Goal: Information Seeking & Learning: Check status

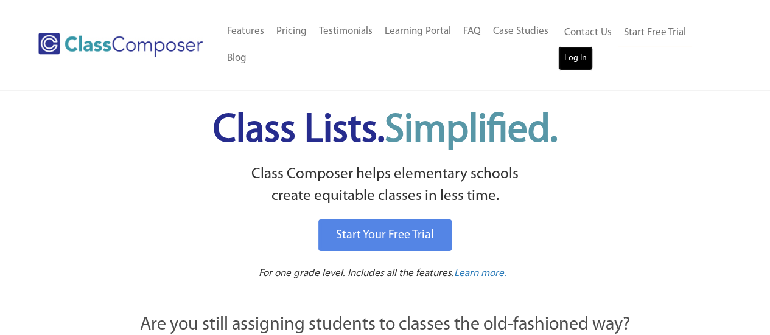
click at [573, 66] on link "Log In" at bounding box center [575, 58] width 35 height 24
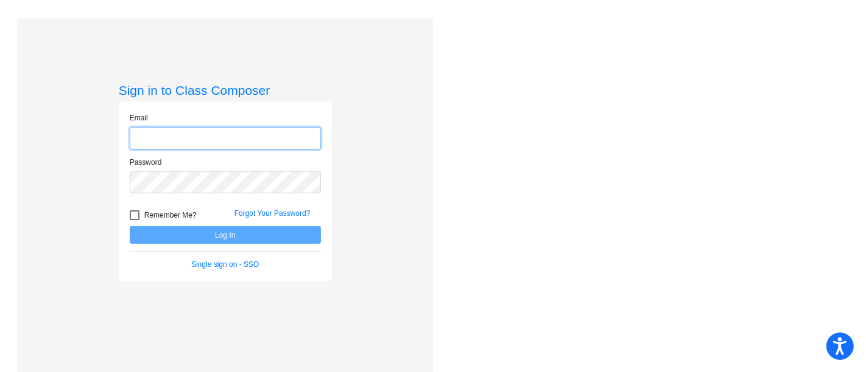
type input "[EMAIL_ADDRESS][DOMAIN_NAME]"
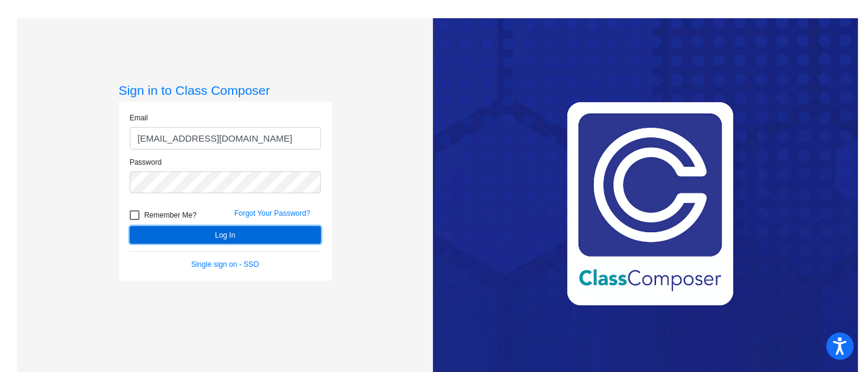
click at [197, 235] on button "Log In" at bounding box center [225, 235] width 191 height 18
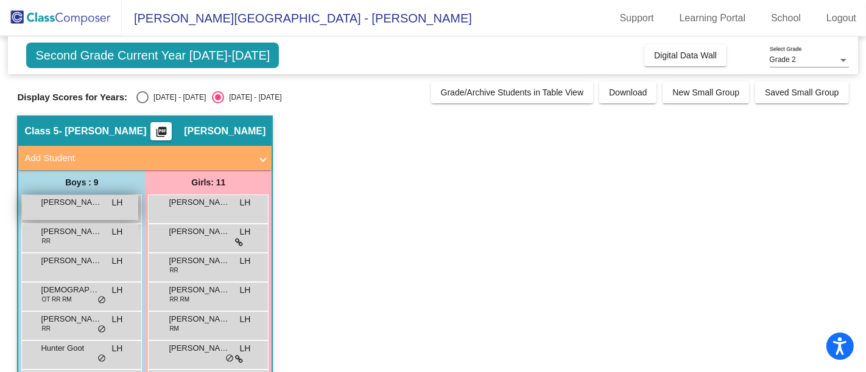
click at [67, 202] on span "[PERSON_NAME]" at bounding box center [71, 203] width 61 height 12
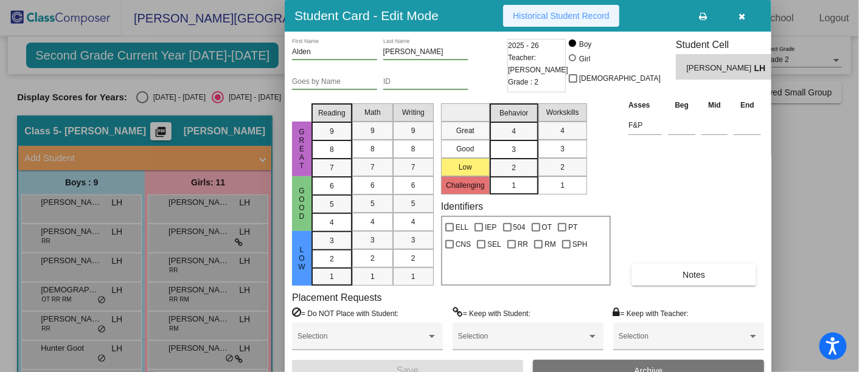
click at [570, 19] on span "Historical Student Record" at bounding box center [561, 16] width 97 height 10
click at [91, 238] on div at bounding box center [429, 186] width 859 height 372
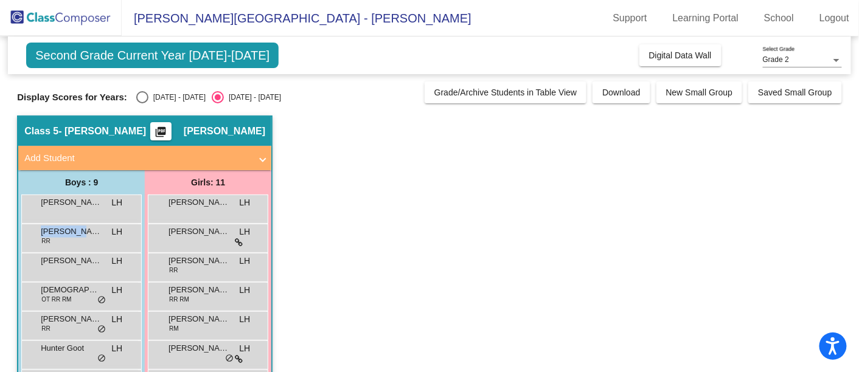
click at [91, 238] on div "[PERSON_NAME] RR LH lock do_not_disturb_alt" at bounding box center [80, 237] width 116 height 25
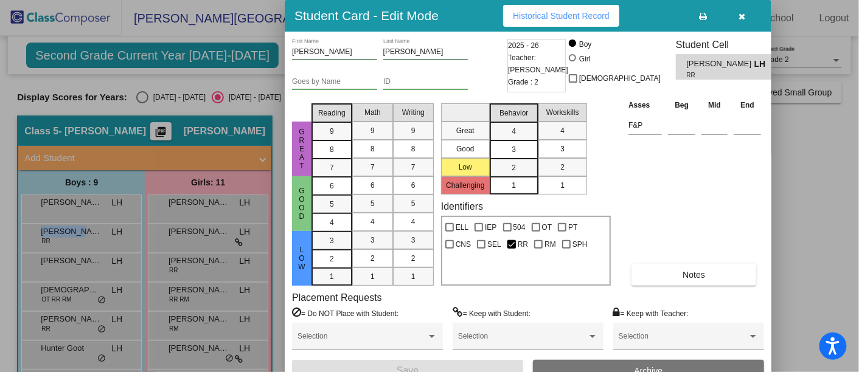
click at [570, 11] on span "Historical Student Record" at bounding box center [561, 16] width 97 height 10
click at [92, 265] on div at bounding box center [429, 186] width 859 height 372
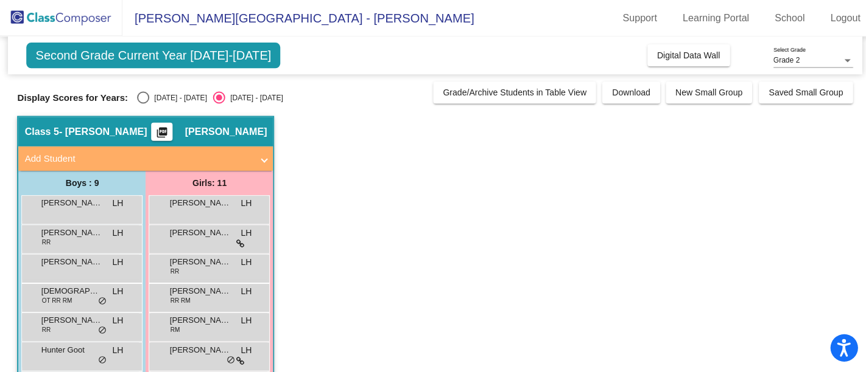
click at [92, 265] on span "[PERSON_NAME]" at bounding box center [71, 261] width 61 height 12
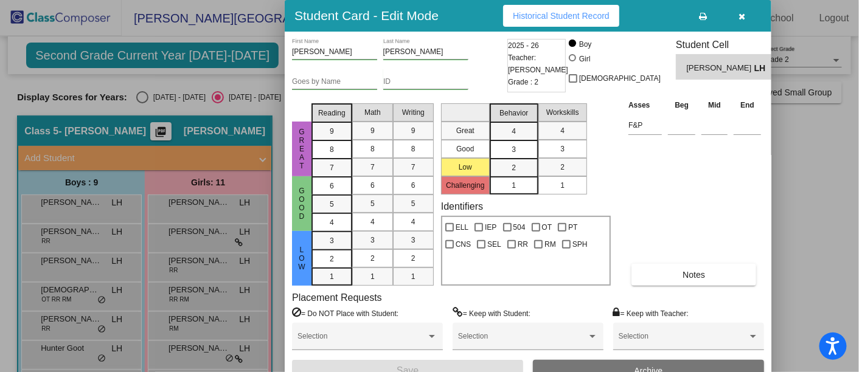
click at [542, 9] on button "Historical Student Record" at bounding box center [561, 16] width 116 height 22
click at [76, 298] on div at bounding box center [429, 186] width 859 height 372
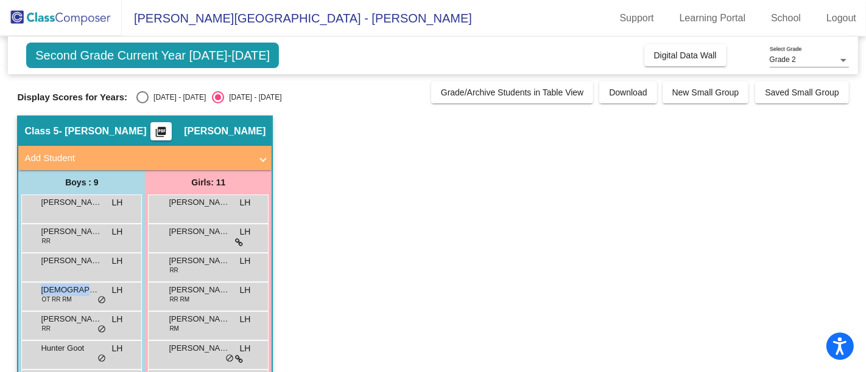
click at [76, 298] on div "[DEMOGRAPHIC_DATA][PERSON_NAME] OT RR RM LH lock do_not_disturb_alt" at bounding box center [80, 295] width 116 height 25
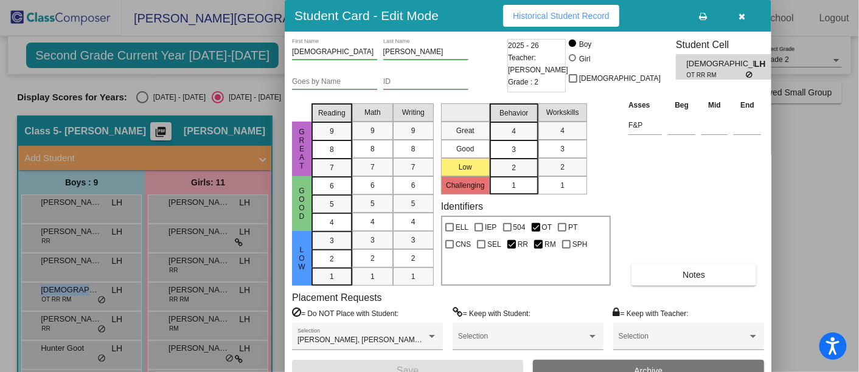
click at [567, 16] on span "Historical Student Record" at bounding box center [561, 16] width 97 height 10
click at [62, 325] on div at bounding box center [429, 186] width 859 height 372
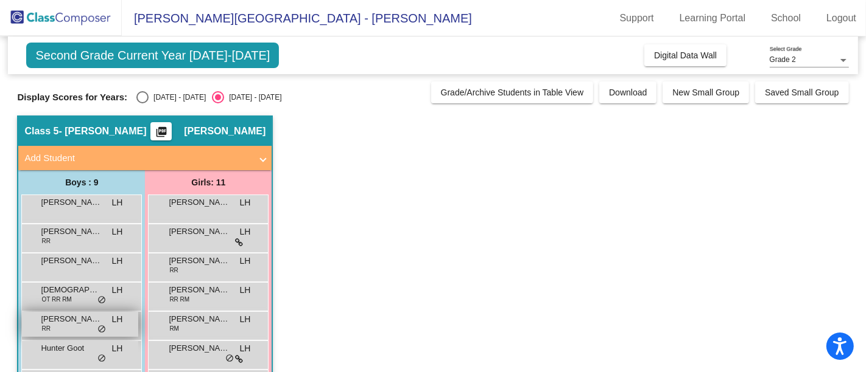
click at [72, 323] on span "[PERSON_NAME]" at bounding box center [71, 319] width 61 height 12
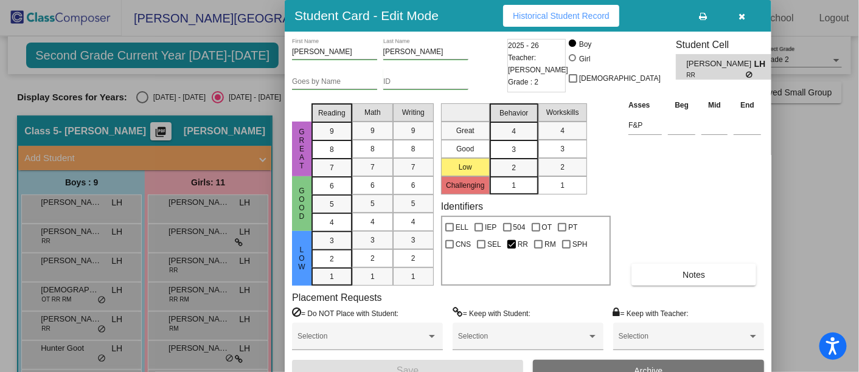
click at [584, 16] on span "Historical Student Record" at bounding box center [561, 16] width 97 height 10
click at [741, 13] on icon "button" at bounding box center [743, 16] width 7 height 9
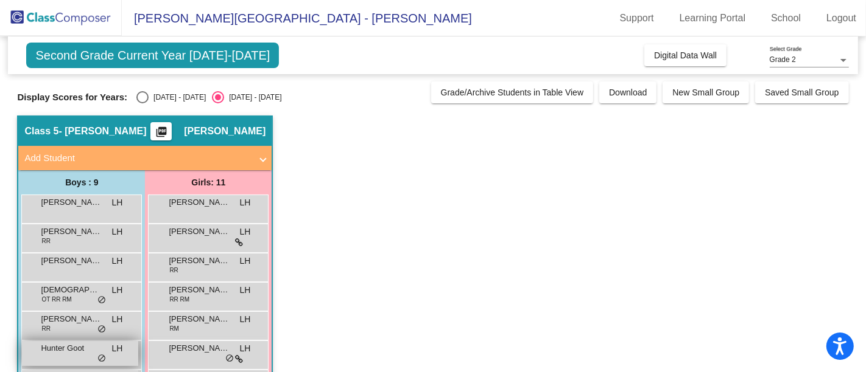
click at [85, 345] on span "Hunter Goot" at bounding box center [71, 349] width 61 height 12
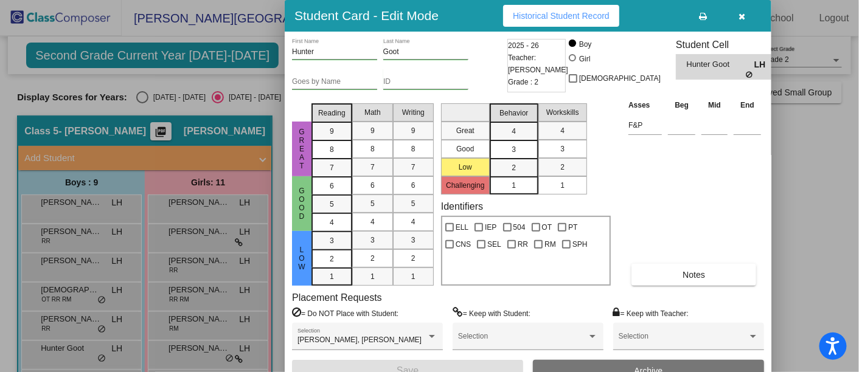
click at [589, 14] on span "Historical Student Record" at bounding box center [561, 16] width 97 height 10
drag, startPoint x: 853, startPoint y: 109, endPoint x: 853, endPoint y: 134, distance: 25.0
click at [853, 133] on div at bounding box center [429, 186] width 859 height 372
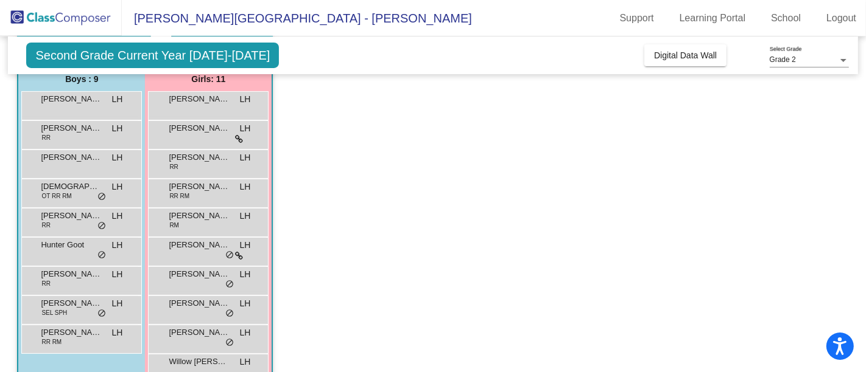
scroll to position [113, 0]
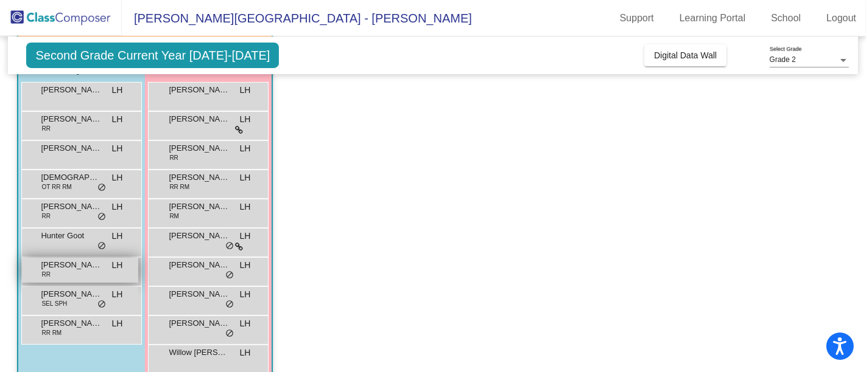
click at [65, 262] on span "[PERSON_NAME]" at bounding box center [71, 265] width 61 height 12
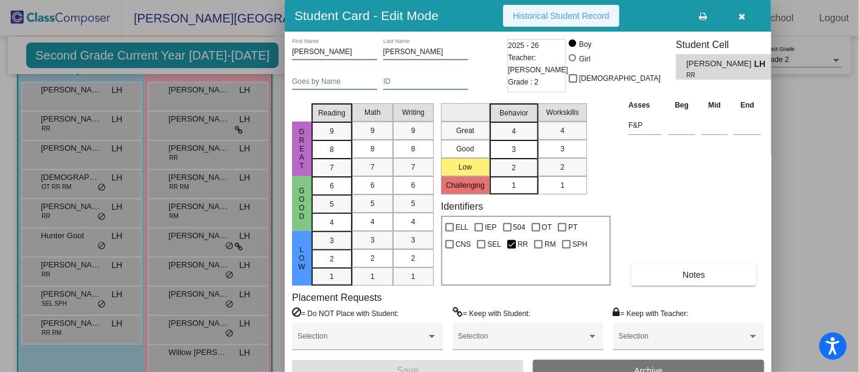
click at [530, 23] on button "Historical Student Record" at bounding box center [561, 16] width 116 height 22
click at [85, 305] on div at bounding box center [429, 186] width 859 height 372
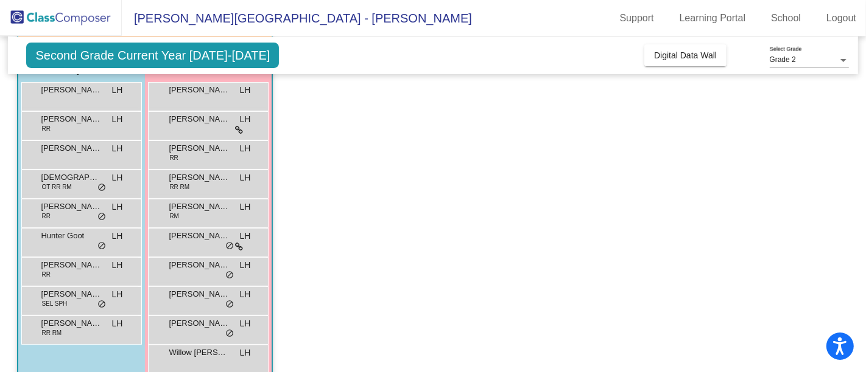
click at [85, 305] on div "[PERSON_NAME] SEL SPH LH lock do_not_disturb_alt" at bounding box center [80, 299] width 116 height 25
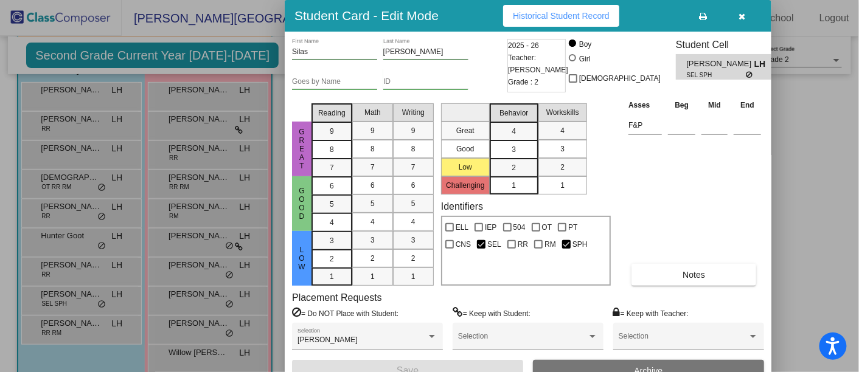
click at [539, 18] on span "Historical Student Record" at bounding box center [561, 16] width 97 height 10
click at [102, 320] on div at bounding box center [429, 186] width 859 height 372
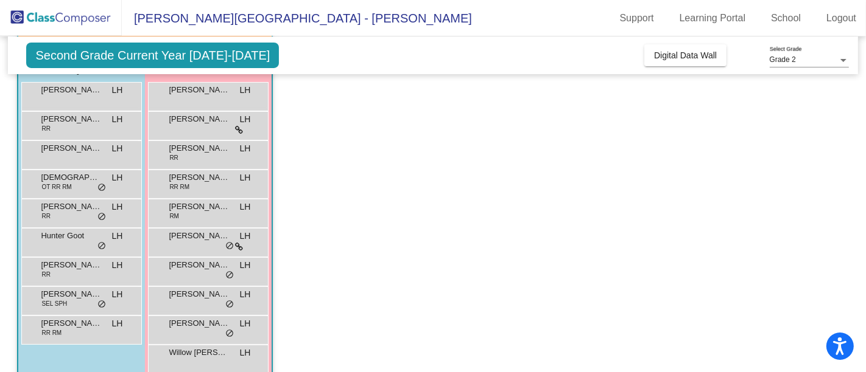
click at [102, 320] on div "[PERSON_NAME] RR RM LH lock do_not_disturb_alt" at bounding box center [80, 329] width 116 height 25
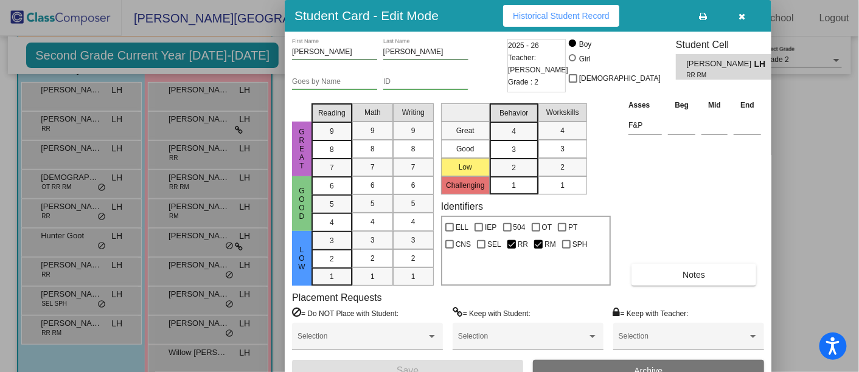
click at [553, 18] on span "Historical Student Record" at bounding box center [561, 16] width 97 height 10
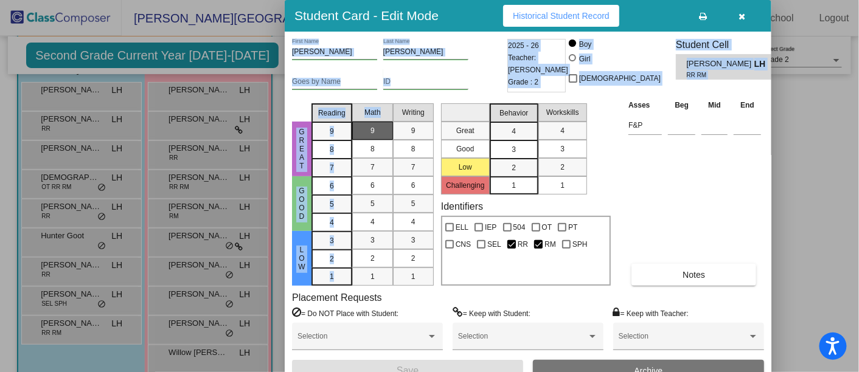
drag, startPoint x: 200, startPoint y: 226, endPoint x: 389, endPoint y: 136, distance: 209.6
click at [389, 136] on div "Student Card - Edit Mode Historical Student Record [PERSON_NAME] First Name [PE…" at bounding box center [429, 186] width 859 height 372
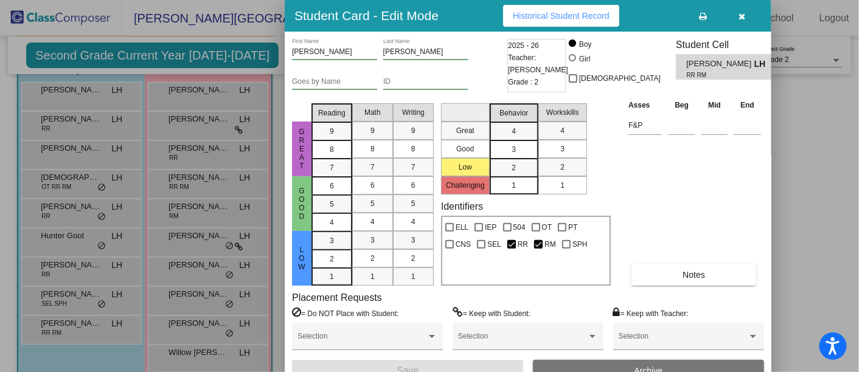
click at [687, 175] on div "Asses Beg Mid End F&P Notes" at bounding box center [695, 192] width 139 height 187
drag, startPoint x: 853, startPoint y: 116, endPoint x: 850, endPoint y: 163, distance: 46.4
click at [850, 163] on div at bounding box center [429, 186] width 859 height 372
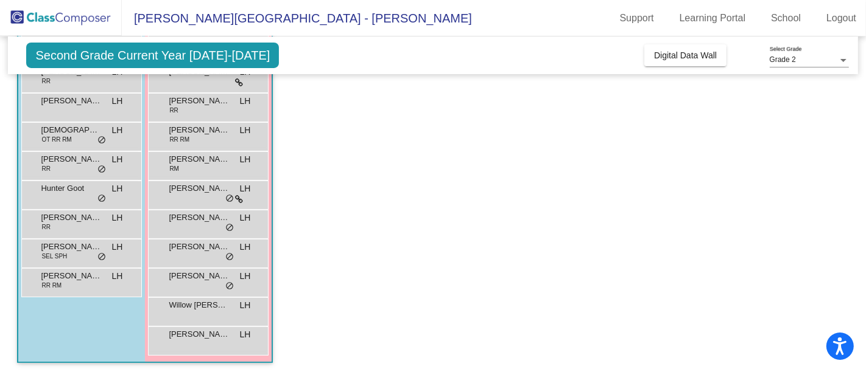
scroll to position [161, 0]
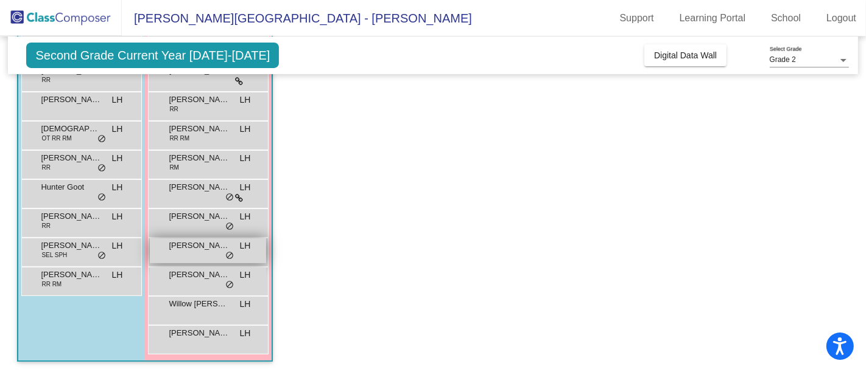
click at [210, 254] on div "[PERSON_NAME] lock do_not_disturb_alt" at bounding box center [208, 251] width 116 height 25
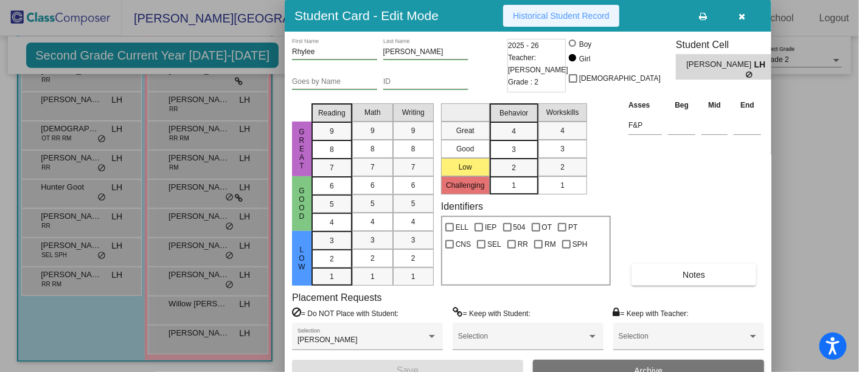
click at [573, 16] on span "Historical Student Record" at bounding box center [561, 16] width 97 height 10
click at [831, 208] on div at bounding box center [429, 186] width 859 height 372
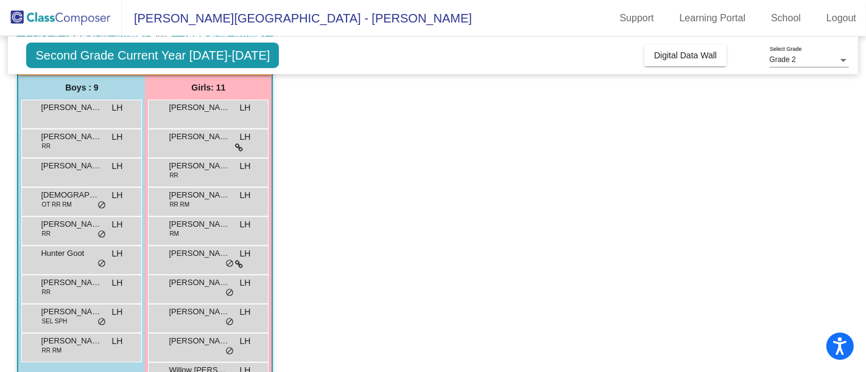
scroll to position [94, 0]
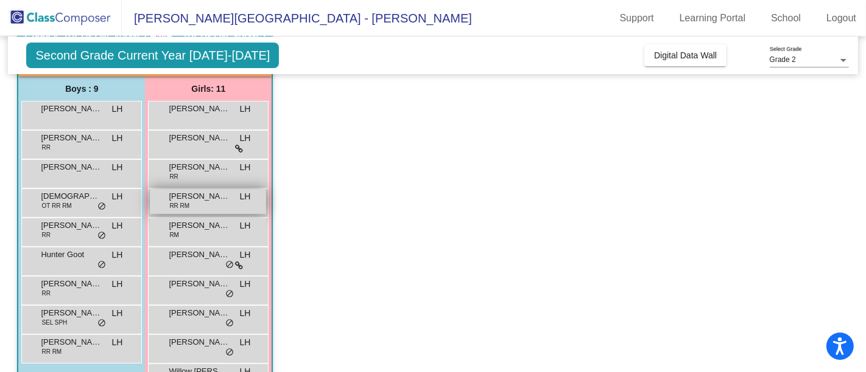
click at [213, 204] on div "[PERSON_NAME] RR RM LH lock do_not_disturb_alt" at bounding box center [208, 201] width 116 height 25
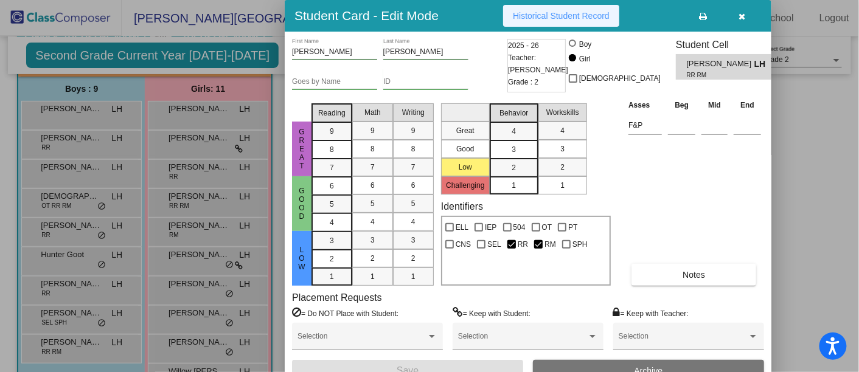
click at [532, 16] on span "Historical Student Record" at bounding box center [561, 16] width 97 height 10
click at [234, 345] on div at bounding box center [429, 186] width 859 height 372
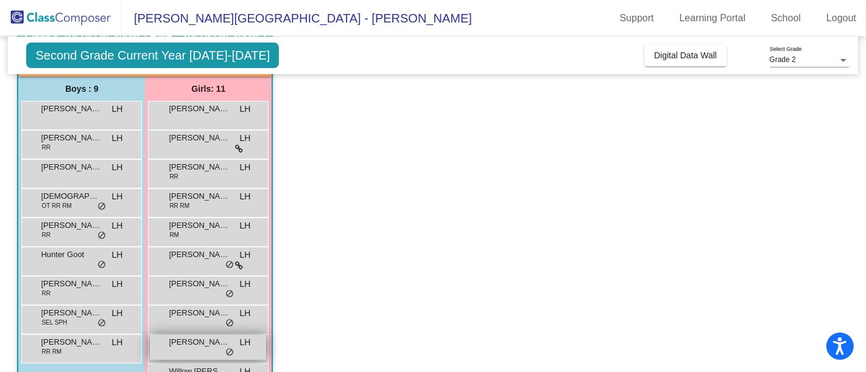
click at [203, 340] on span "[PERSON_NAME]" at bounding box center [199, 343] width 61 height 12
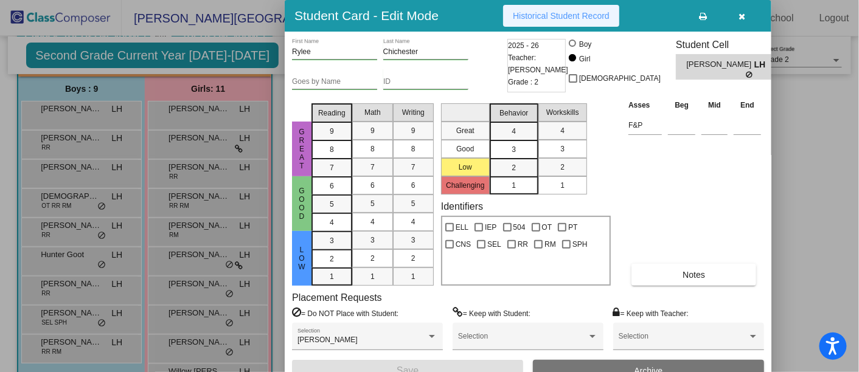
click at [564, 17] on span "Historical Student Record" at bounding box center [561, 16] width 97 height 10
click at [855, 154] on div at bounding box center [429, 186] width 859 height 372
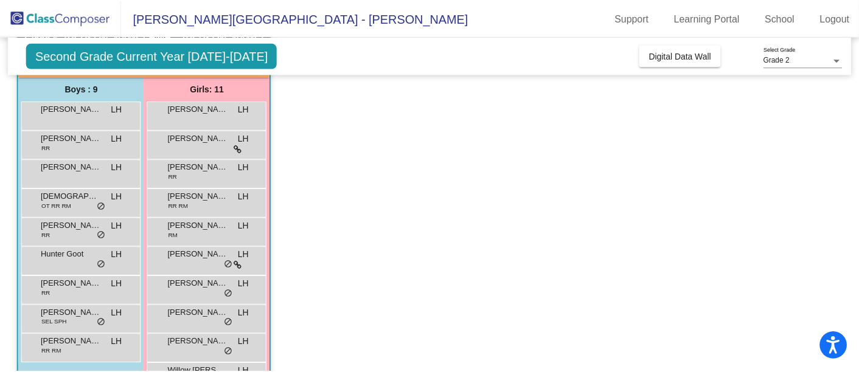
scroll to position [161, 0]
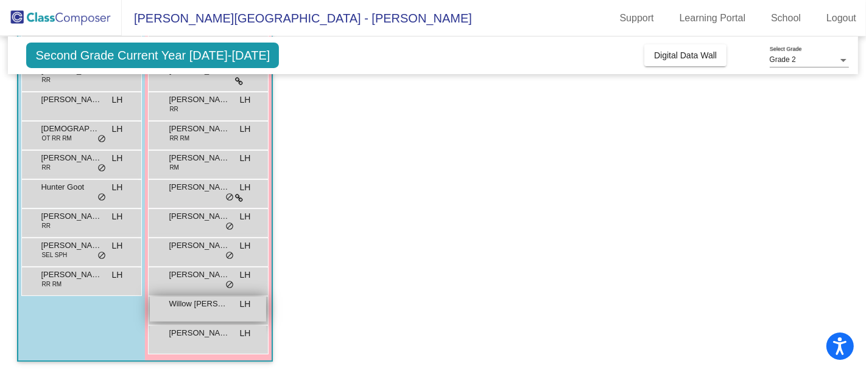
click at [225, 305] on span "Willow [PERSON_NAME]" at bounding box center [199, 304] width 61 height 12
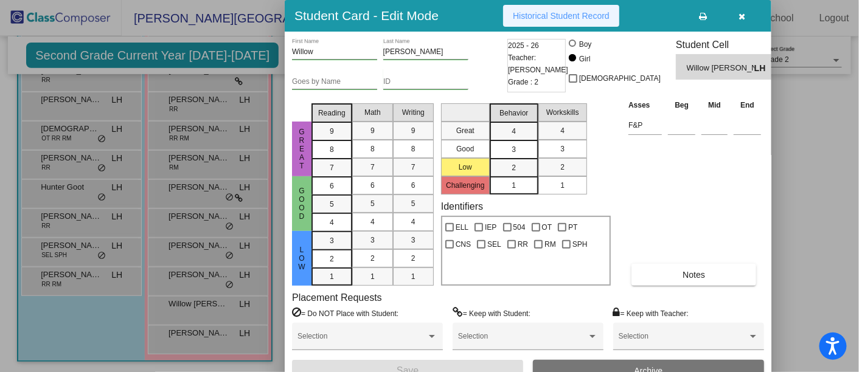
click at [568, 9] on button "Historical Student Record" at bounding box center [561, 16] width 116 height 22
click at [211, 333] on div at bounding box center [429, 186] width 859 height 372
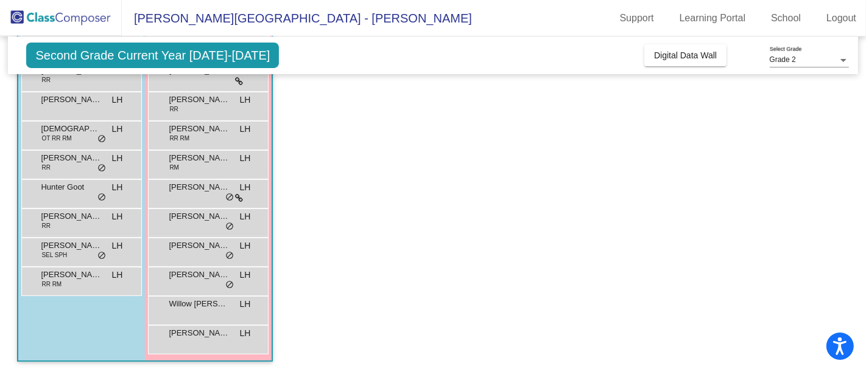
click at [211, 333] on span "[PERSON_NAME]" at bounding box center [199, 333] width 61 height 12
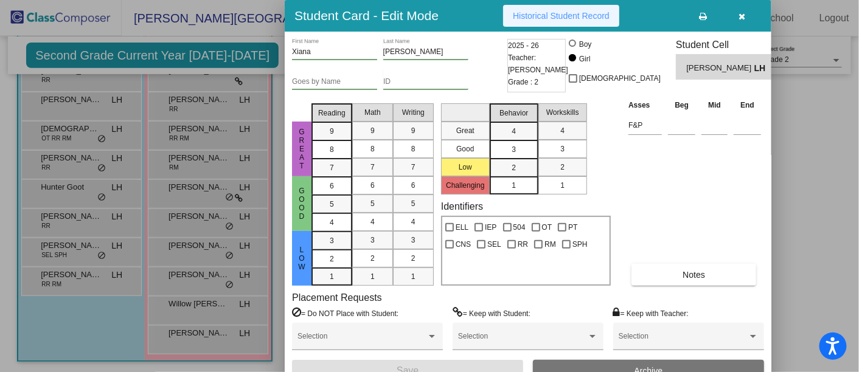
click at [548, 15] on span "Historical Student Record" at bounding box center [561, 16] width 97 height 10
click at [743, 16] on icon "button" at bounding box center [743, 16] width 7 height 9
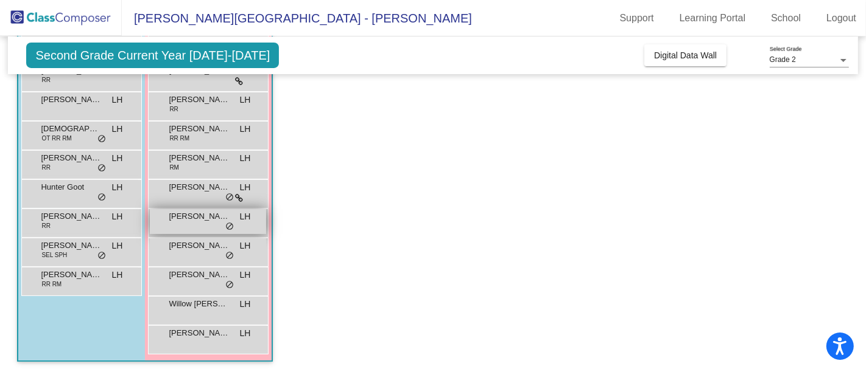
click at [222, 218] on span "[PERSON_NAME]" at bounding box center [199, 217] width 61 height 12
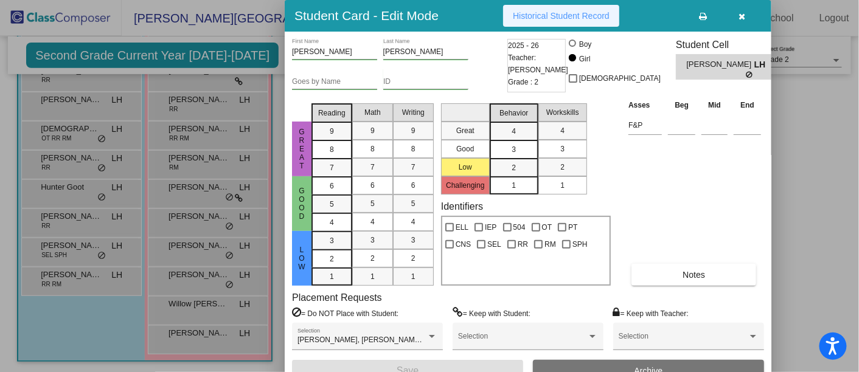
click at [546, 21] on button "Historical Student Record" at bounding box center [561, 16] width 116 height 22
click at [239, 99] on div at bounding box center [429, 186] width 859 height 372
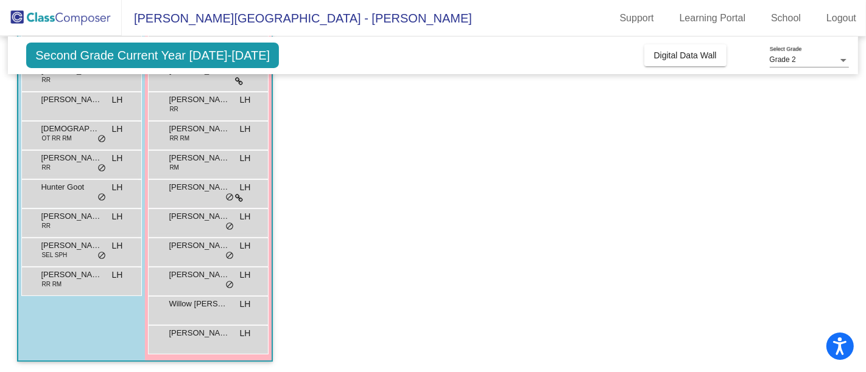
click at [240, 99] on span "LH" at bounding box center [245, 100] width 11 height 13
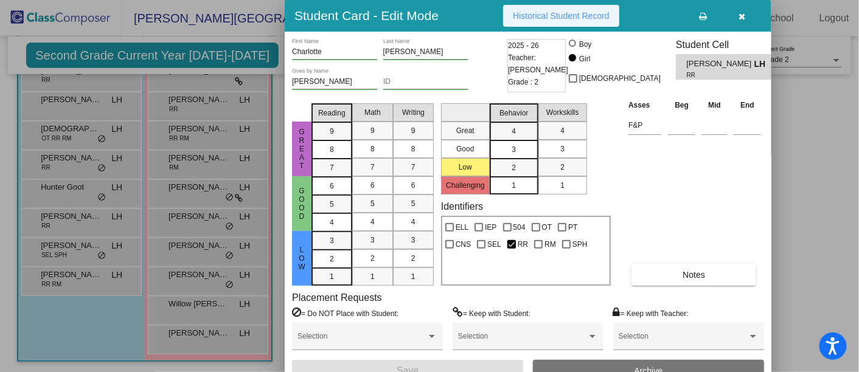
click at [565, 13] on span "Historical Student Record" at bounding box center [561, 16] width 97 height 10
